Goal: Information Seeking & Learning: Learn about a topic

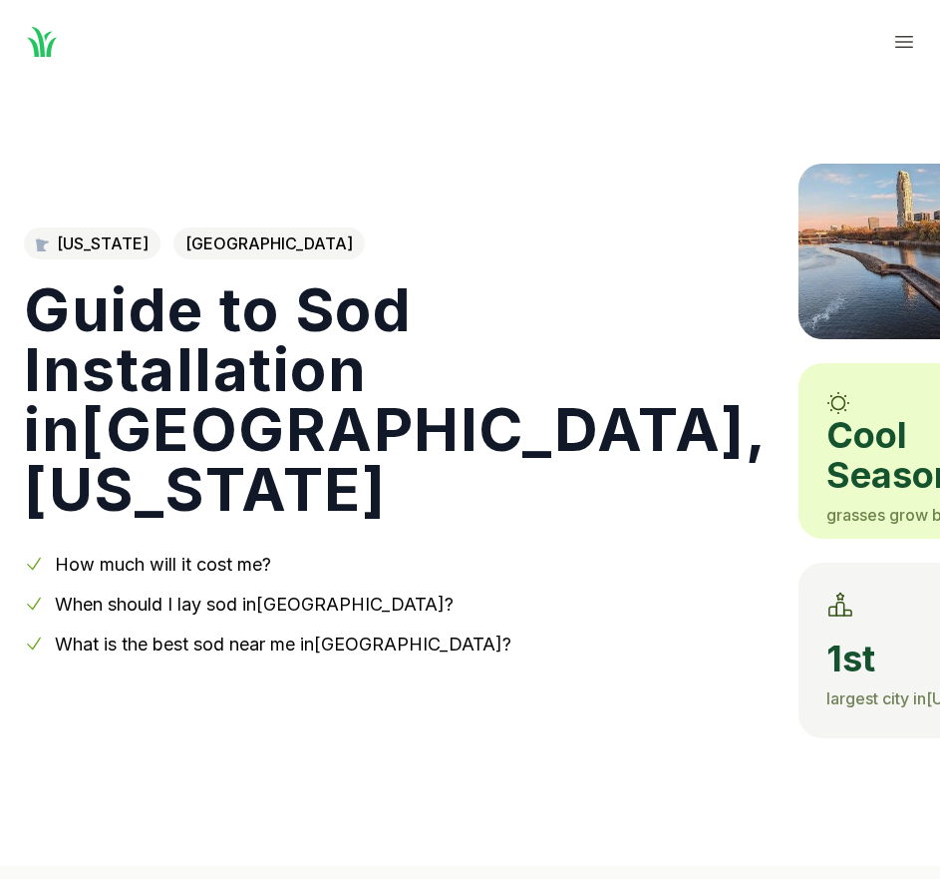
click at [201, 565] on link "How much will it cost me?" at bounding box center [163, 563] width 216 height 21
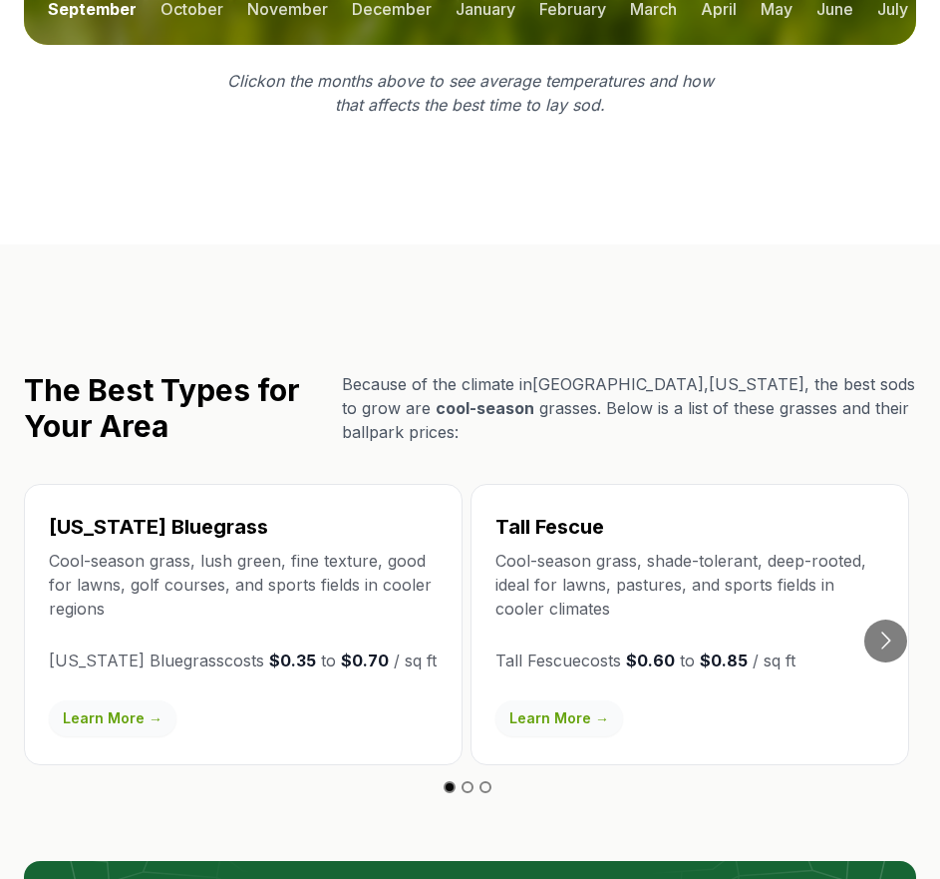
scroll to position [3498, 0]
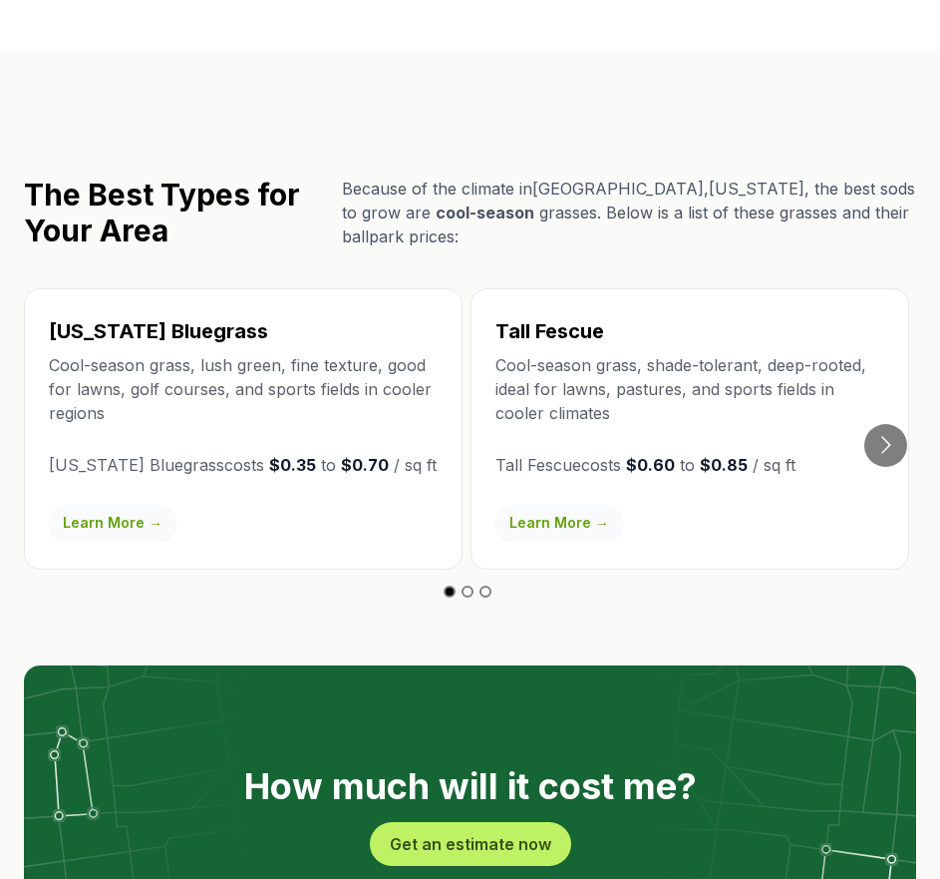
click at [470, 585] on button "Go to slide 2" at bounding box center [468, 591] width 12 height 12
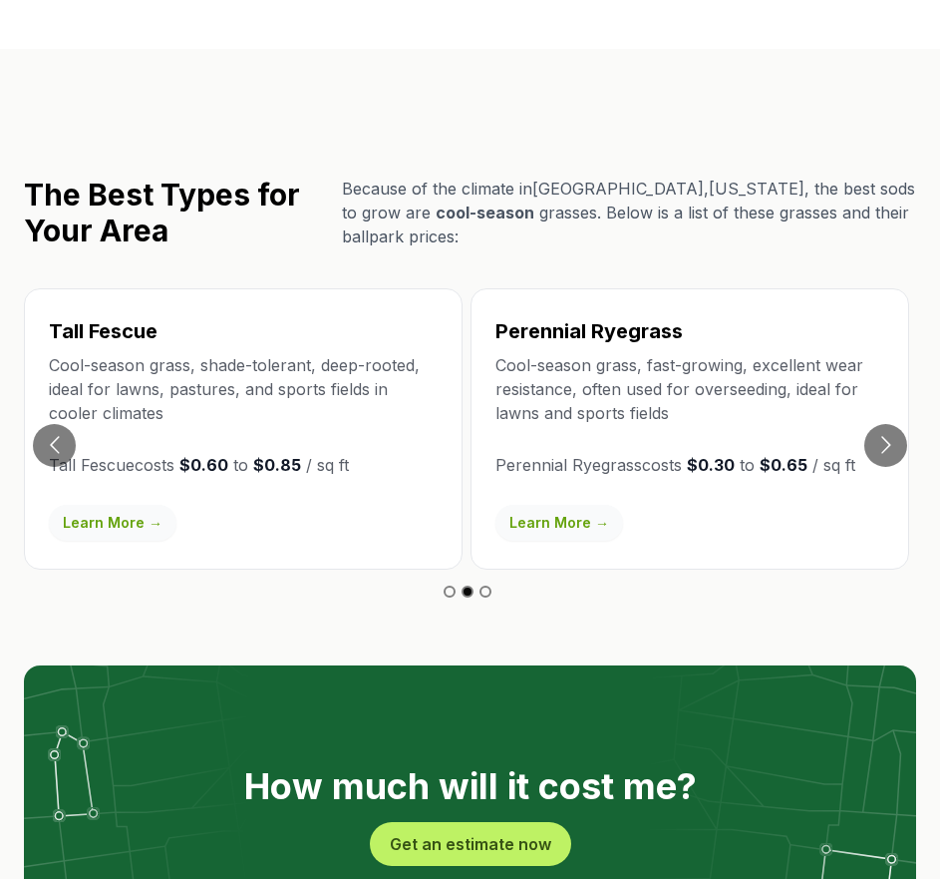
click at [490, 585] on button "Go to slide 3" at bounding box center [486, 591] width 12 height 12
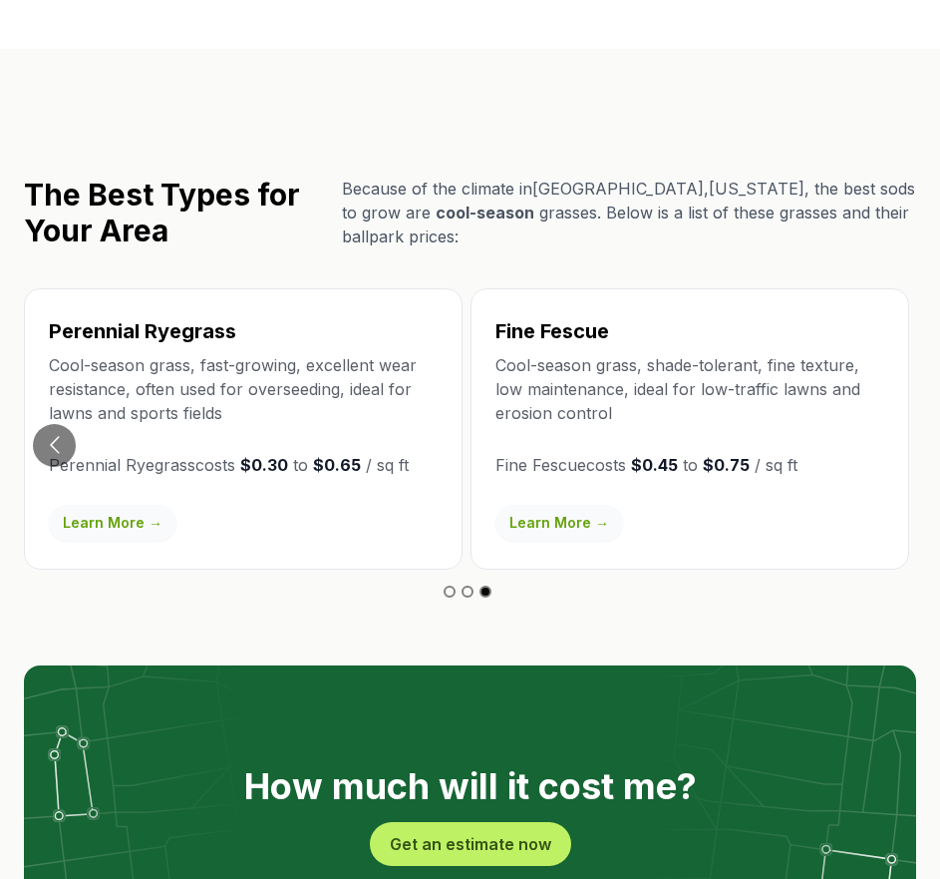
click at [457, 577] on li at bounding box center [453, 589] width 18 height 24
click at [454, 585] on button "Go to slide 1" at bounding box center [450, 591] width 12 height 12
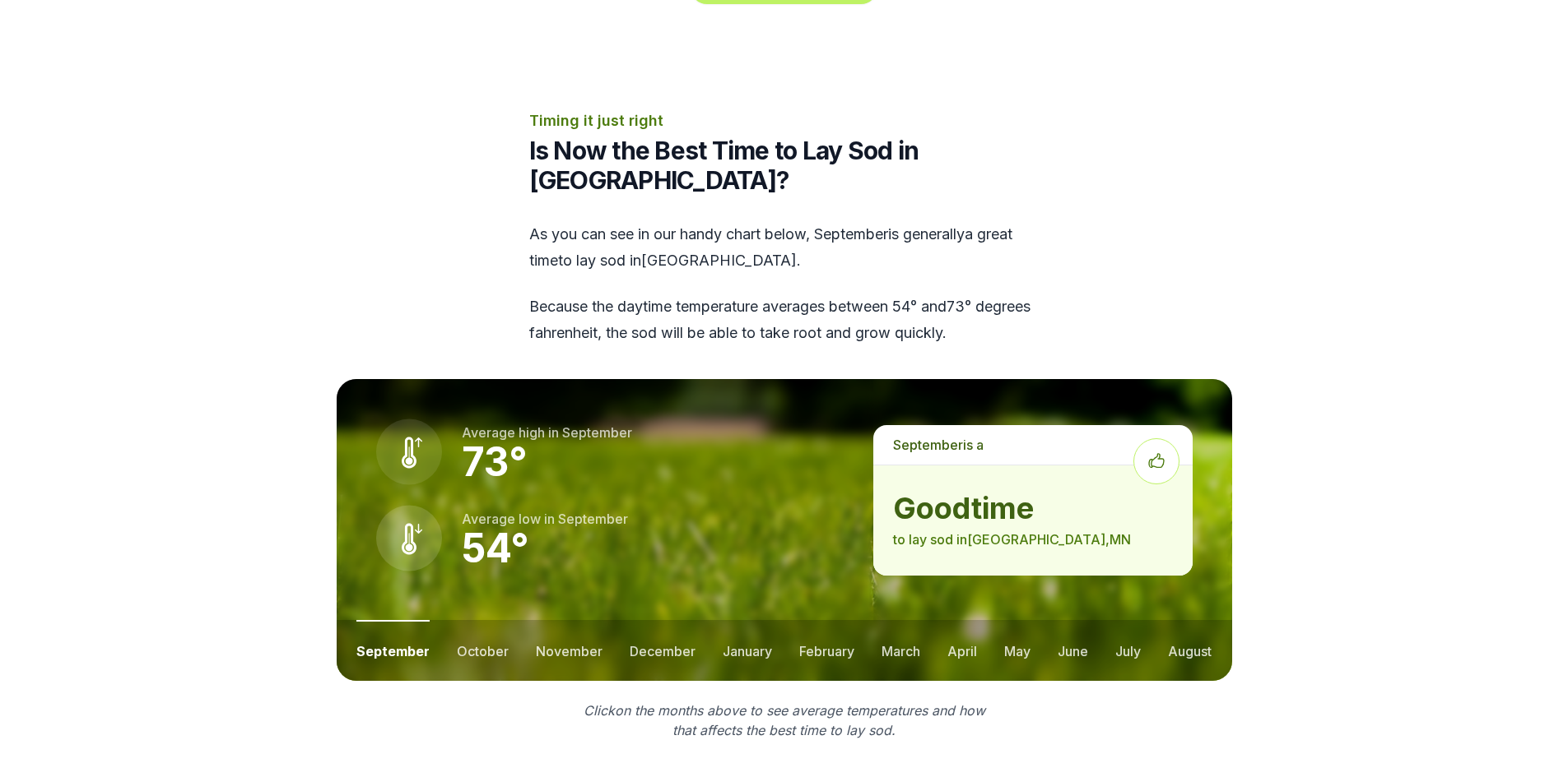
scroll to position [2112, 0]
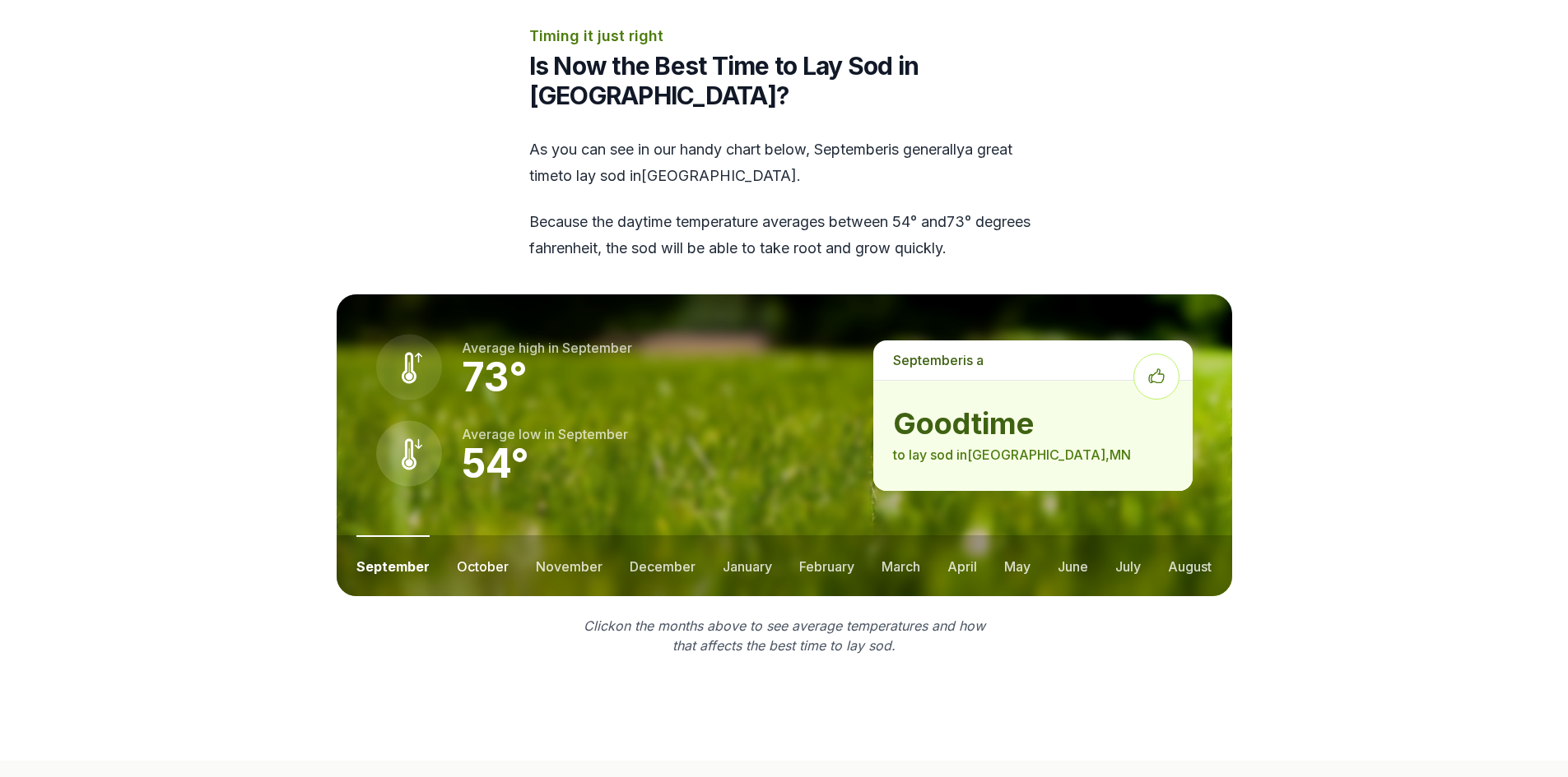
click at [480, 535] on button "october" at bounding box center [482, 566] width 52 height 61
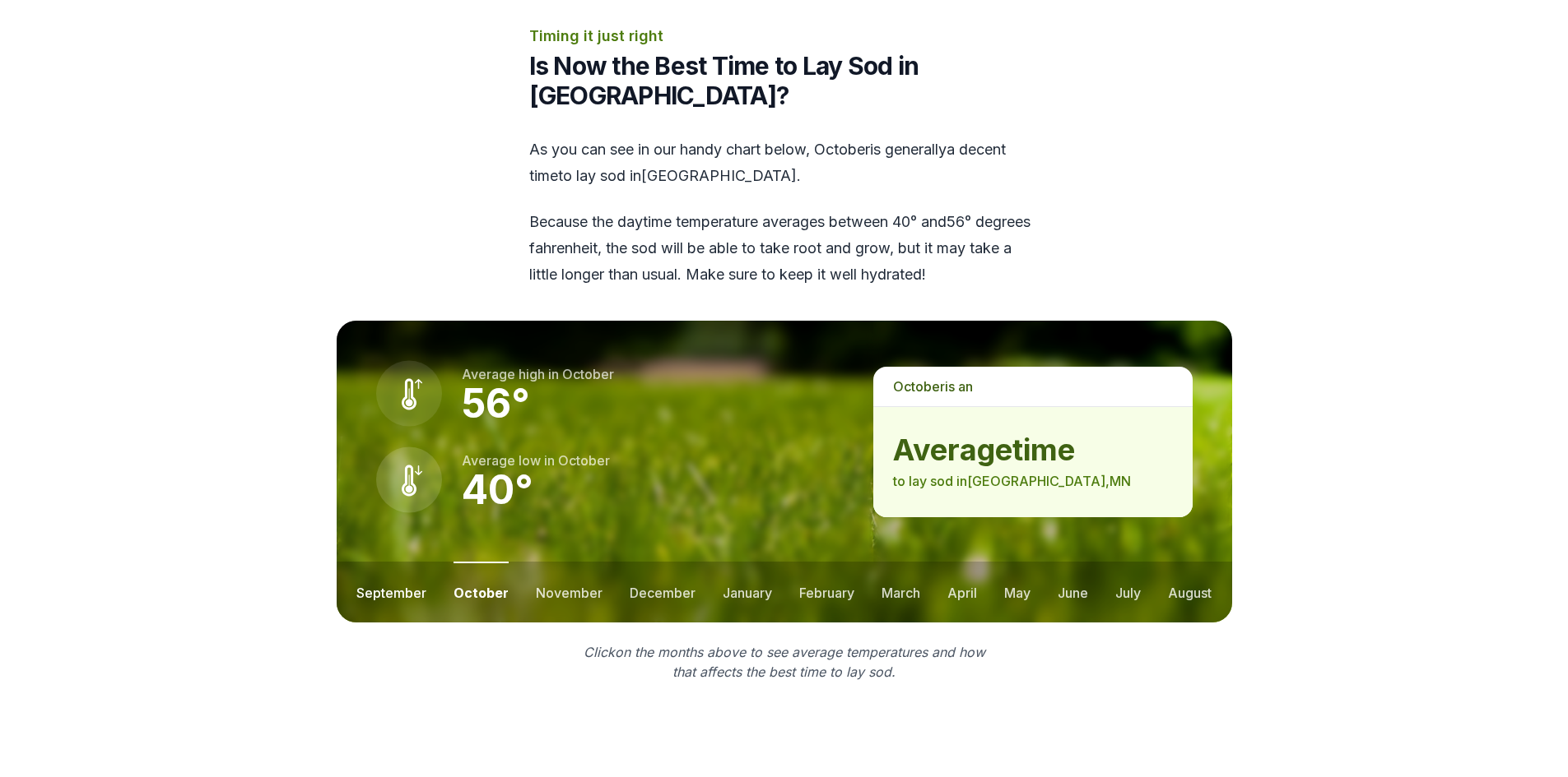
click at [388, 562] on button "september" at bounding box center [391, 592] width 70 height 61
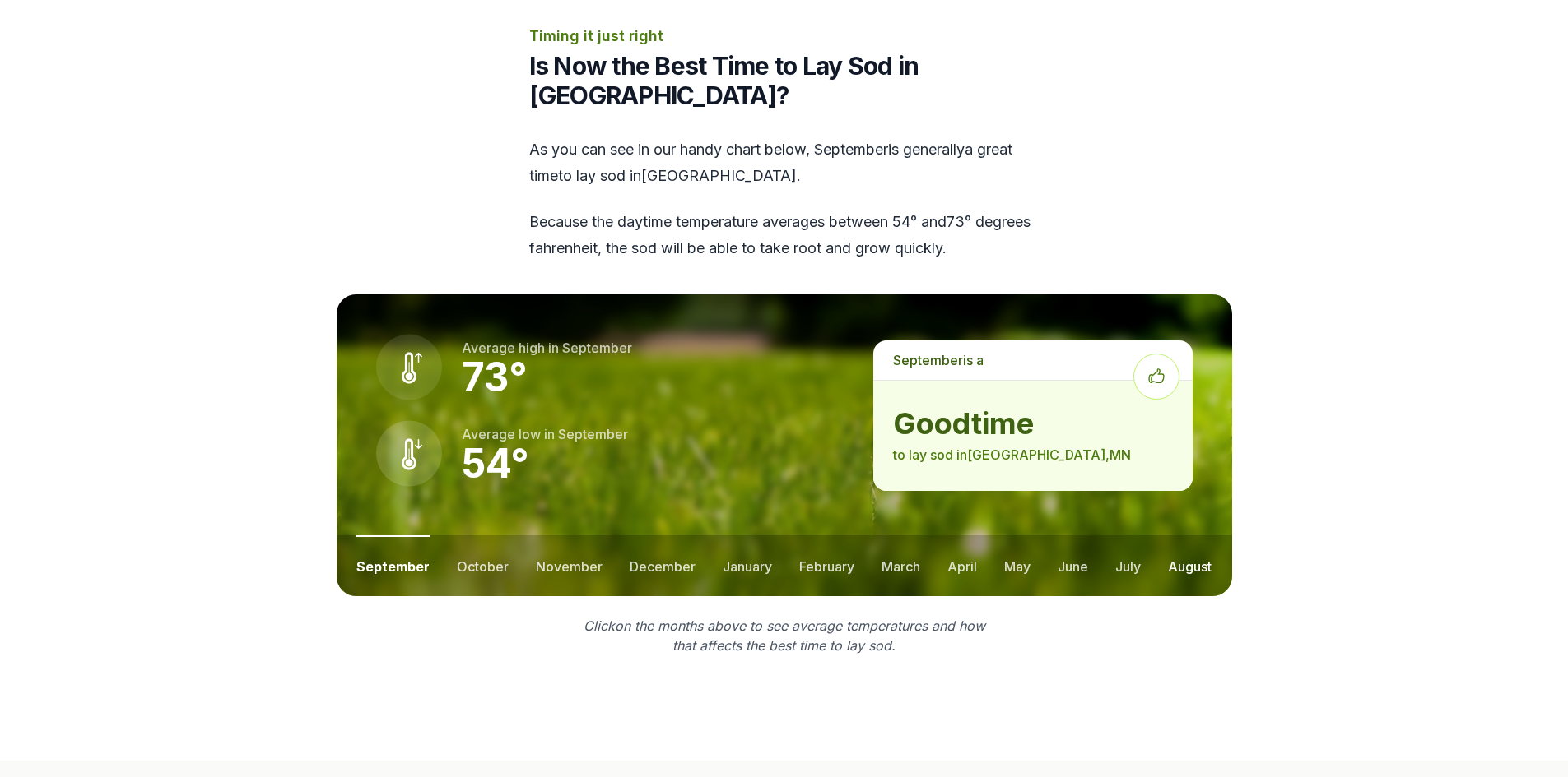
click at [1201, 535] on button "august" at bounding box center [1189, 566] width 44 height 61
click at [1124, 535] on button "july" at bounding box center [1124, 566] width 26 height 61
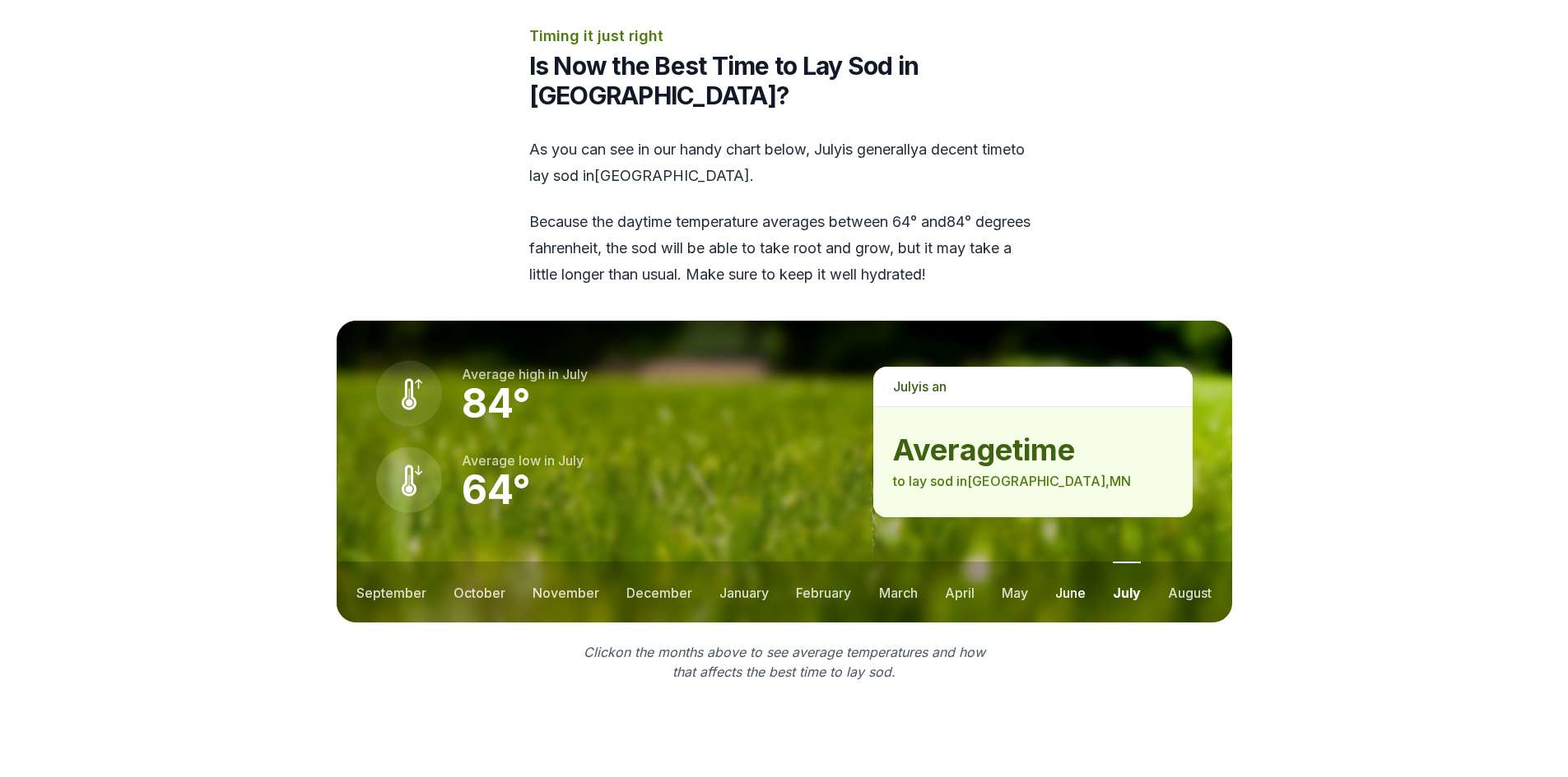
click at [1062, 562] on button "june" at bounding box center [1070, 592] width 31 height 61
drag, startPoint x: 1018, startPoint y: 537, endPoint x: 1004, endPoint y: 537, distance: 14.0
click at [1017, 562] on button "may" at bounding box center [1015, 592] width 26 height 61
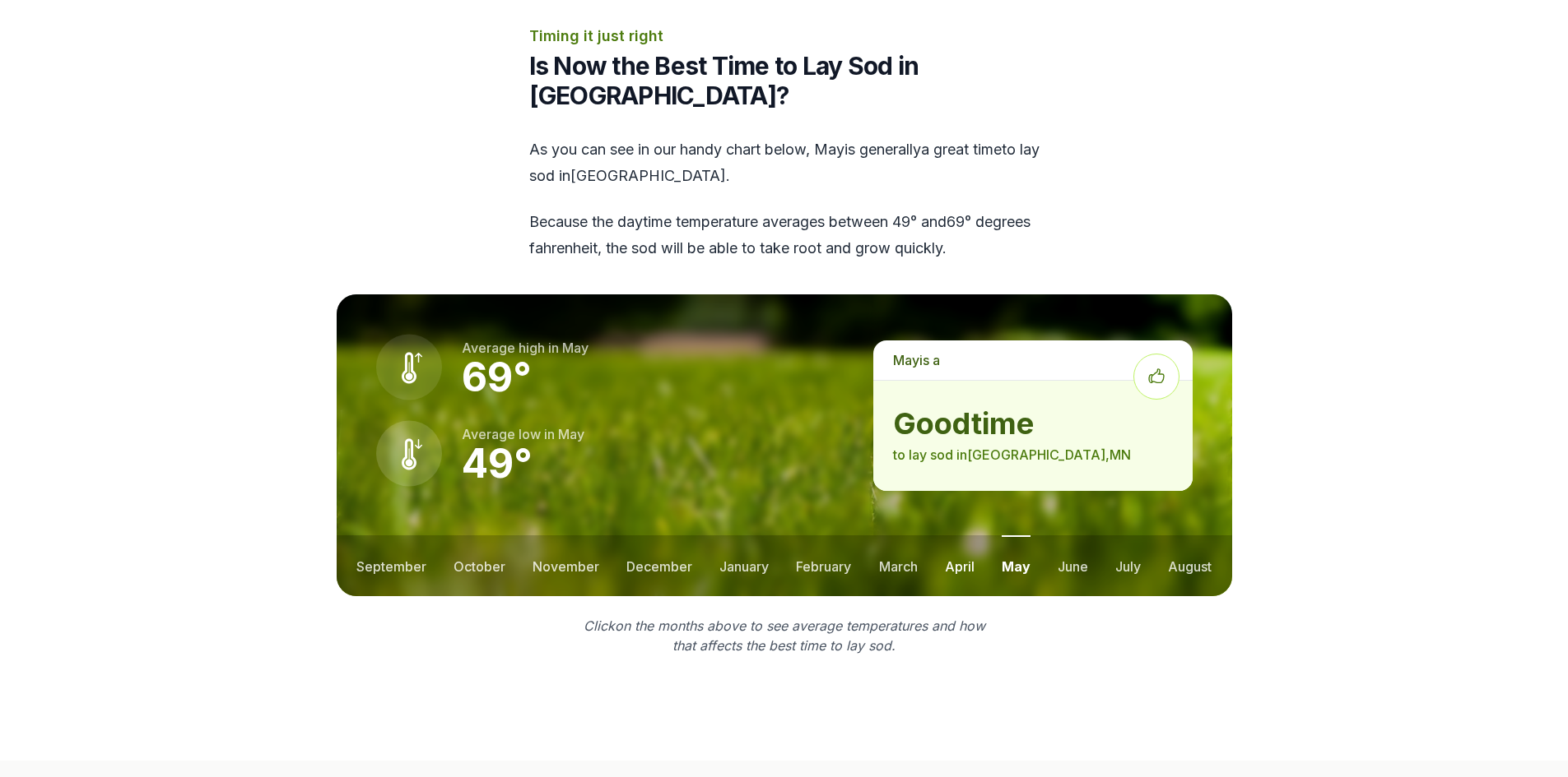
click at [961, 535] on button "april" at bounding box center [960, 566] width 30 height 61
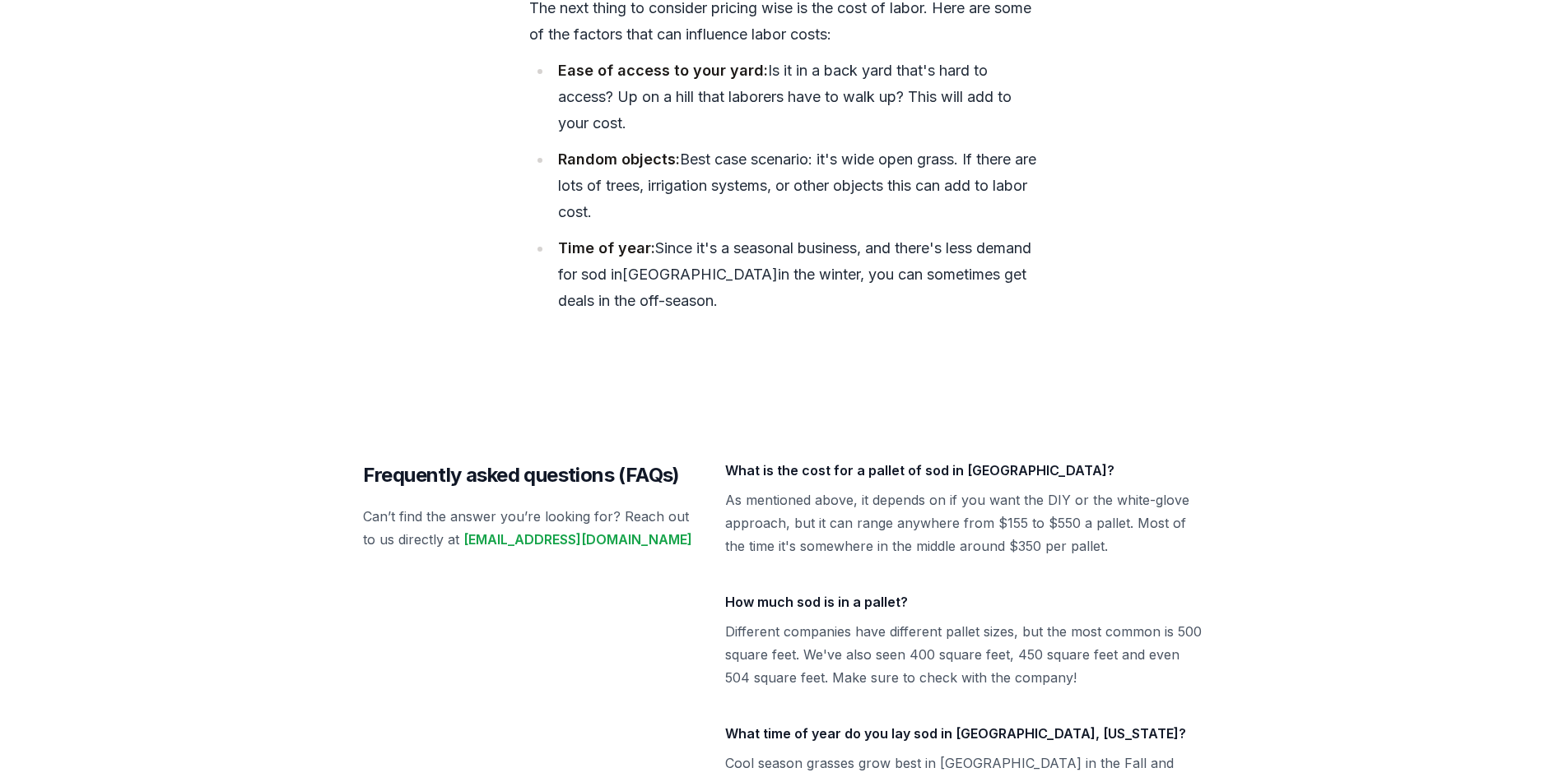
scroll to position [7130, 0]
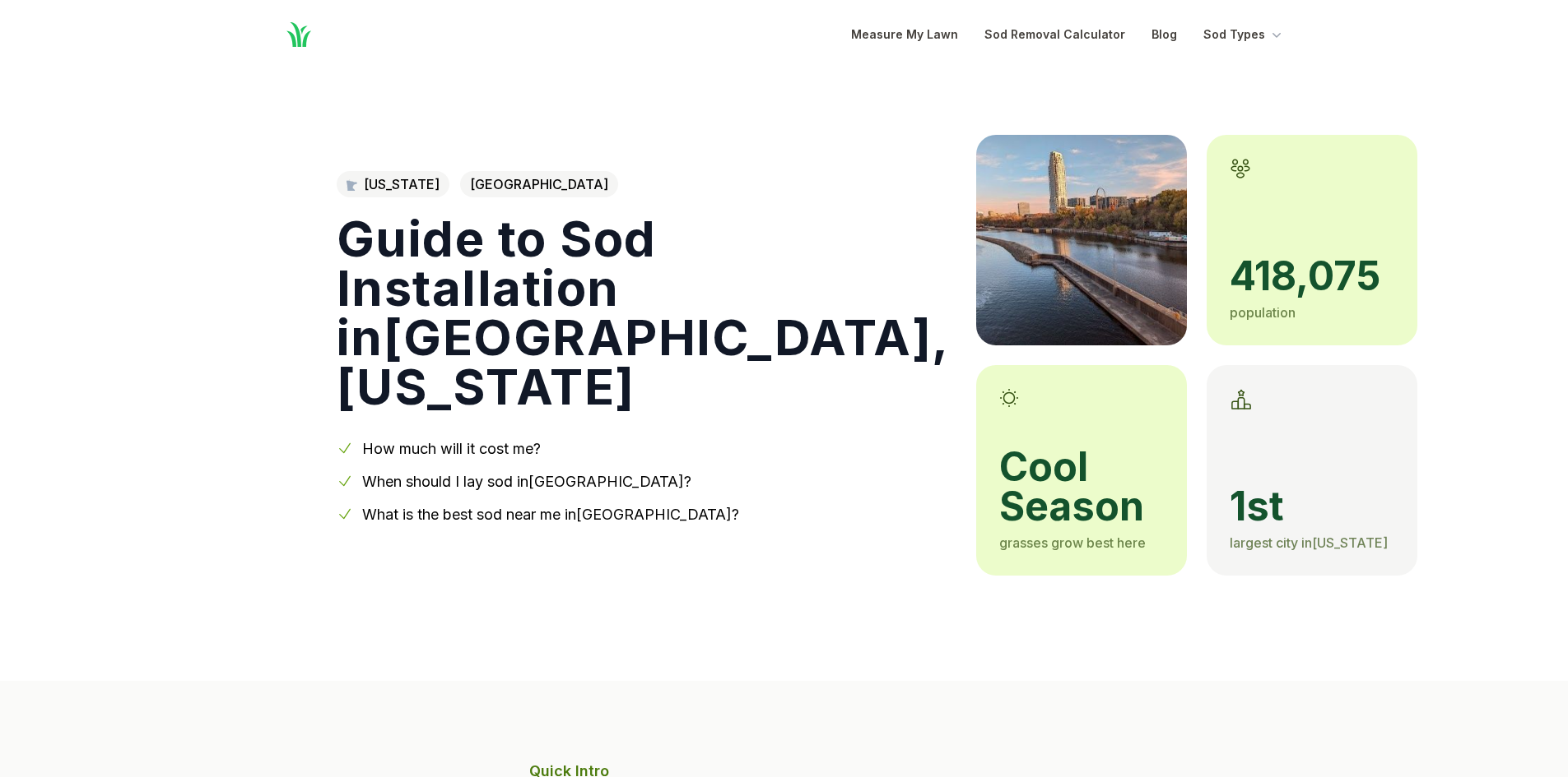
scroll to position [1454, 0]
